Goal: Transaction & Acquisition: Book appointment/travel/reservation

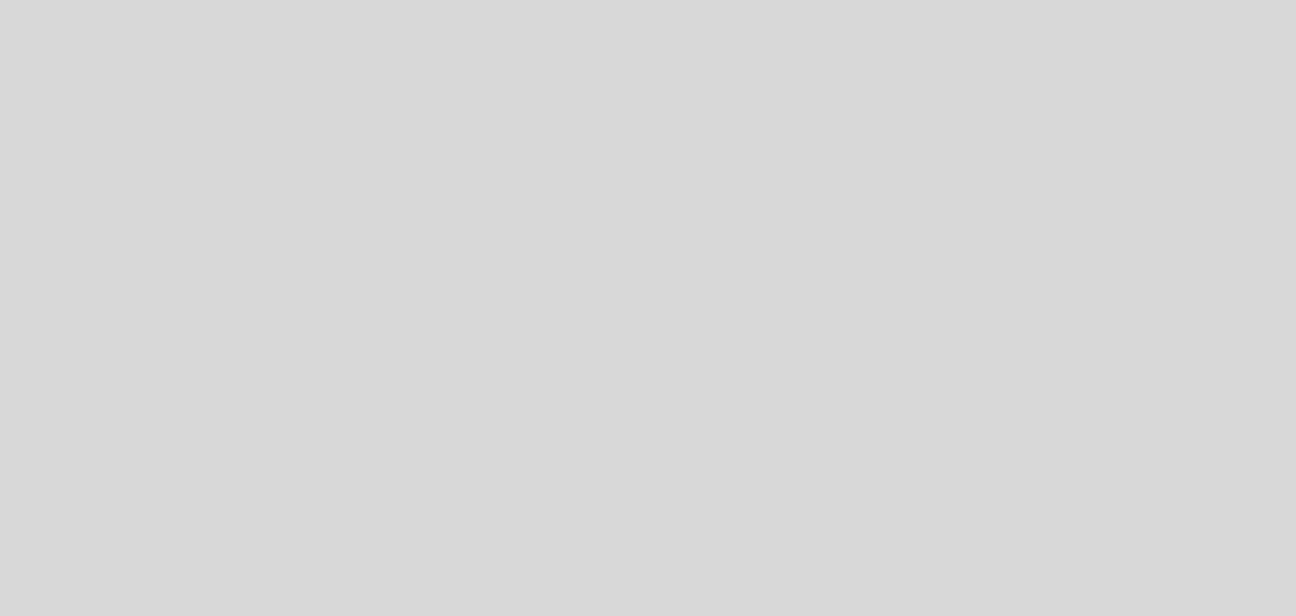
select select "es"
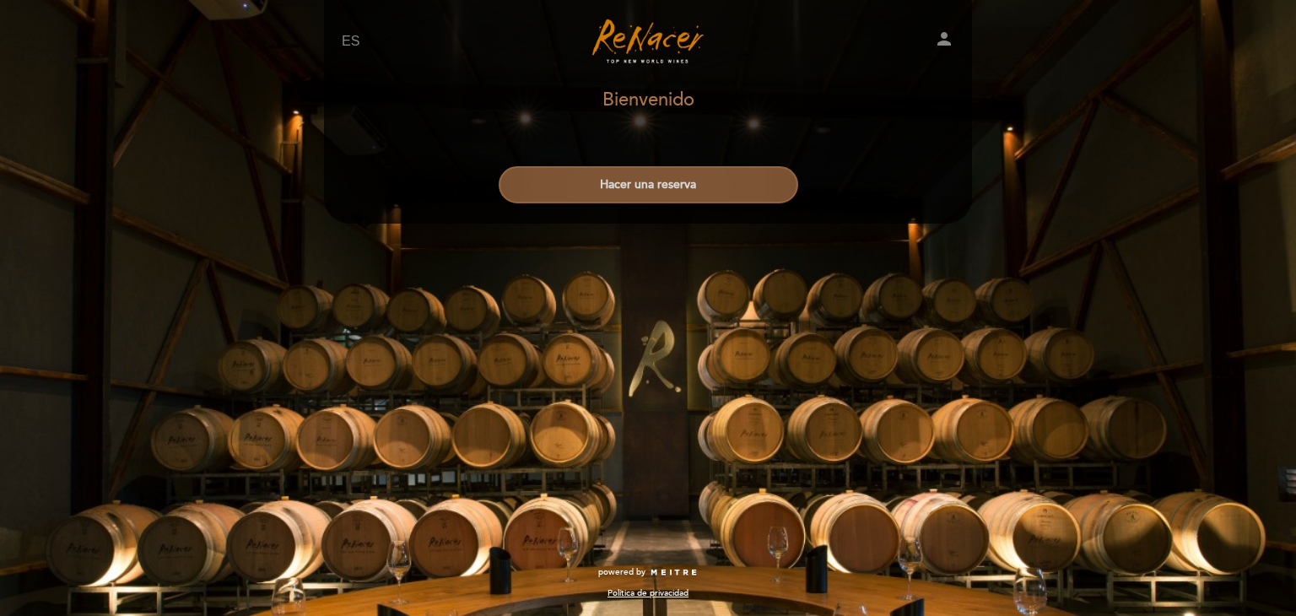
click at [631, 187] on button "Hacer una reserva" at bounding box center [649, 184] width 300 height 37
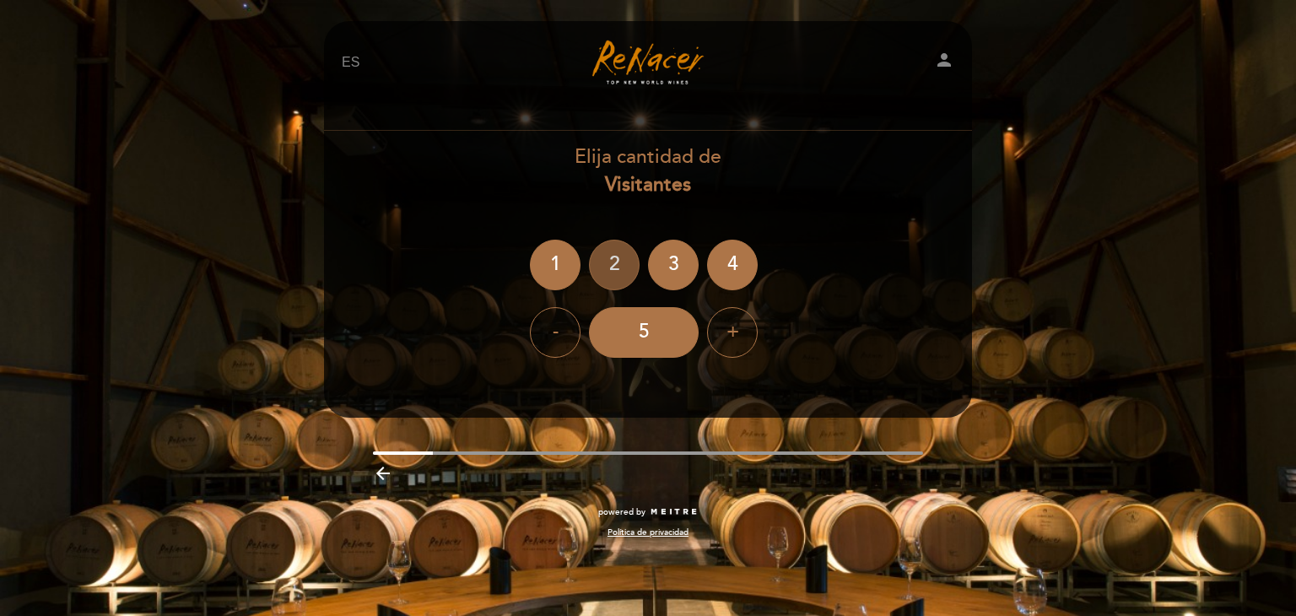
click at [619, 262] on div "2" at bounding box center [614, 265] width 51 height 51
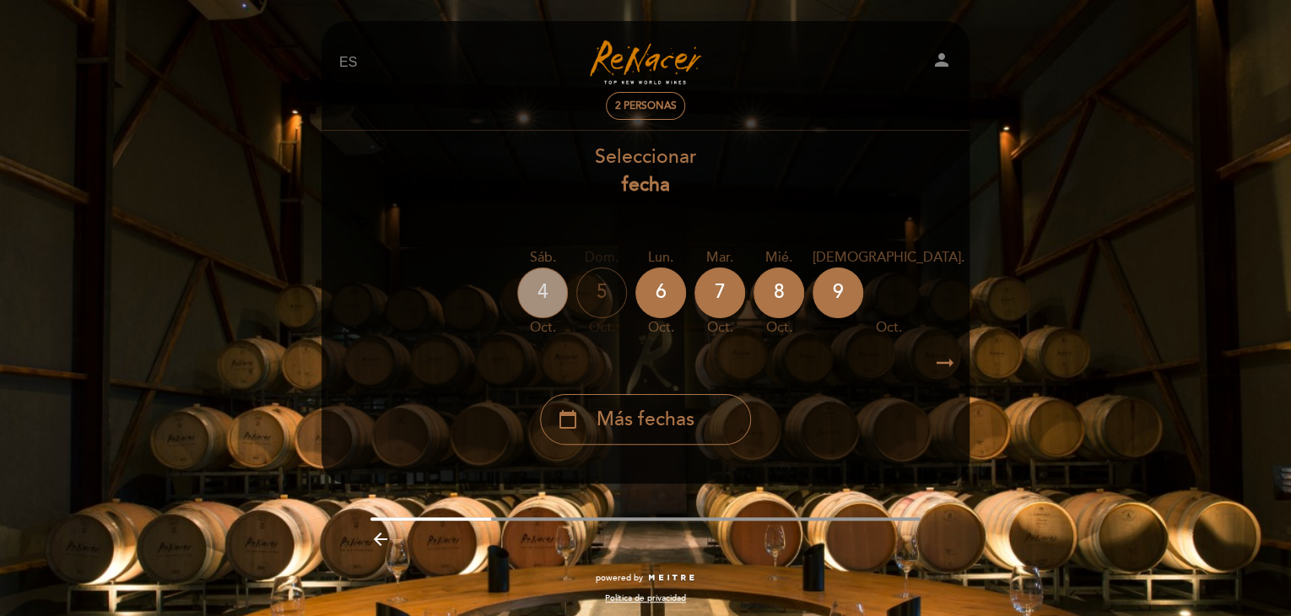
click at [562, 299] on div "4" at bounding box center [542, 293] width 51 height 51
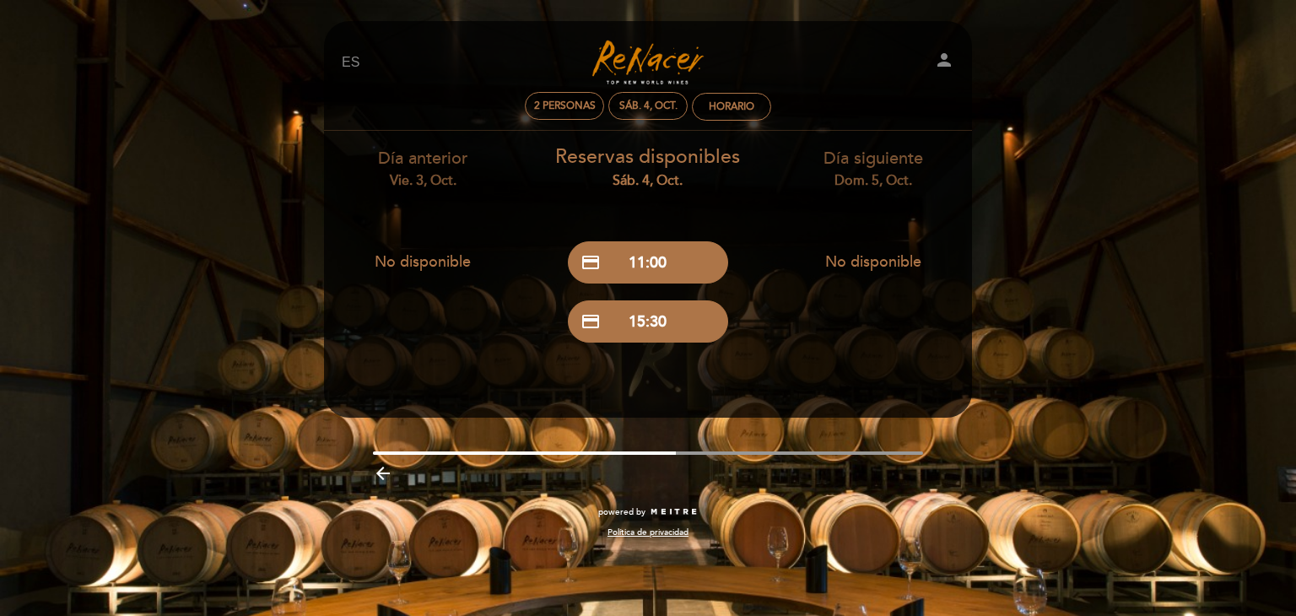
click at [942, 58] on icon "person" at bounding box center [944, 60] width 20 height 20
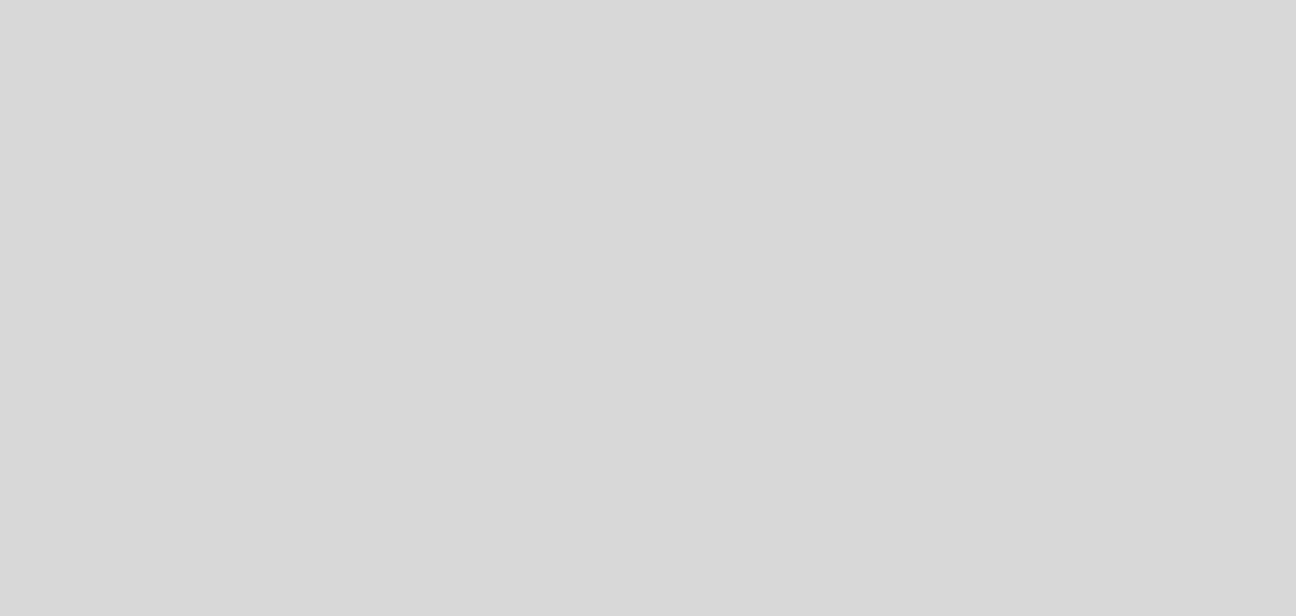
select select "es"
